Goal: Obtain resource: Obtain resource

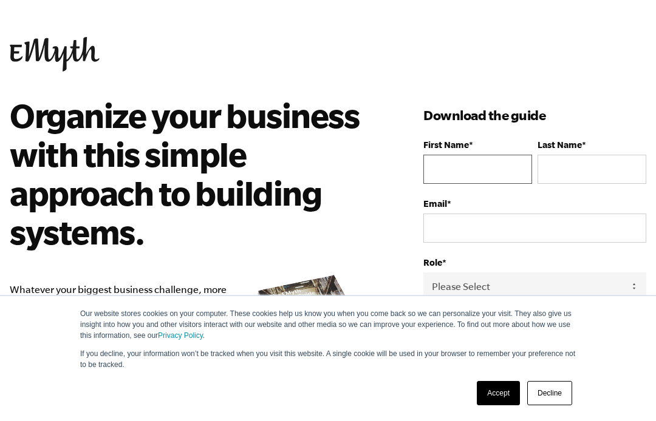
click at [496, 168] on input "First Name *" at bounding box center [477, 169] width 109 height 29
type input "morenorob27@gmail.com"
type input "Moreno"
type input "Roberto"
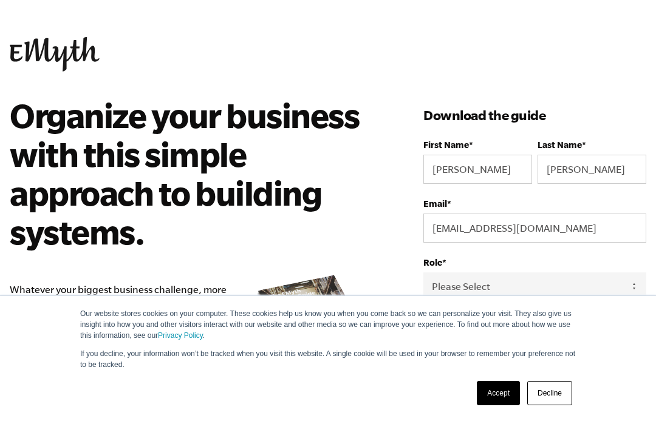
click at [509, 398] on link "Accept" at bounding box center [497, 393] width 43 height 24
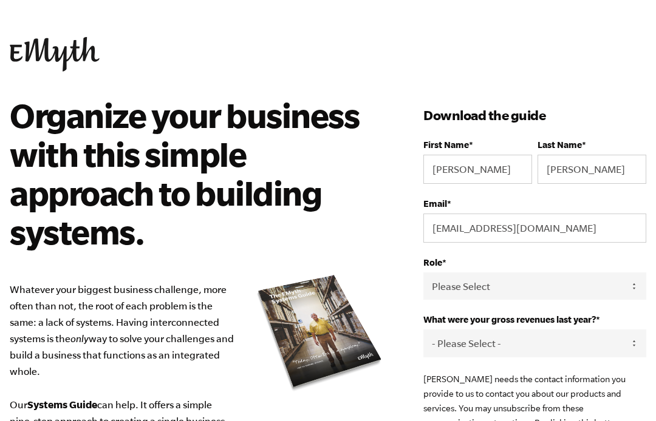
click at [534, 292] on select "Please Select Owner Partner / Co-Owner Executive Employee / Other" at bounding box center [534, 286] width 223 height 27
select select "Owner"
click at [512, 350] on select "- Please Select - 0-75K 76-150K 151-275K 276-500K 501-750K 751-1M 1-2.5M 2.5-5M…" at bounding box center [534, 343] width 223 height 27
select select "0-75K"
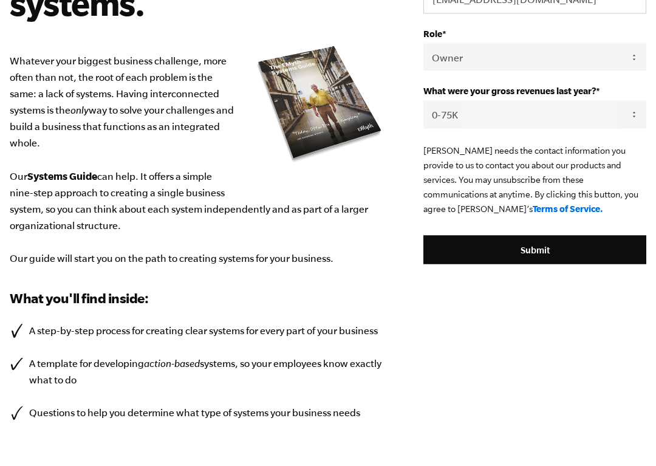
click at [549, 257] on input "Submit" at bounding box center [534, 249] width 223 height 29
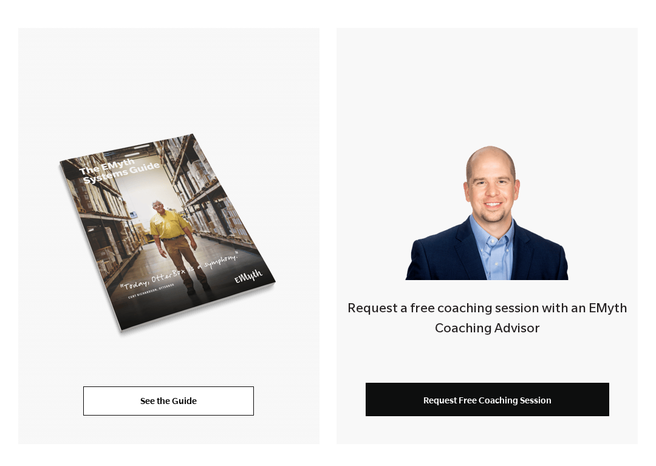
scroll to position [240, 0]
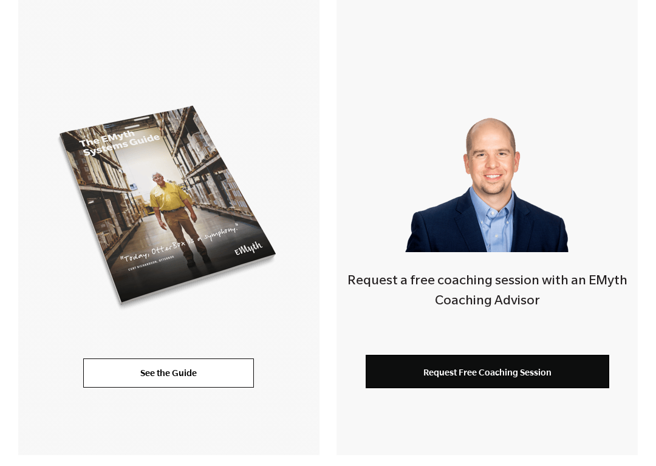
click at [192, 376] on link "See the Guide" at bounding box center [168, 372] width 171 height 29
